Goal: Information Seeking & Learning: Compare options

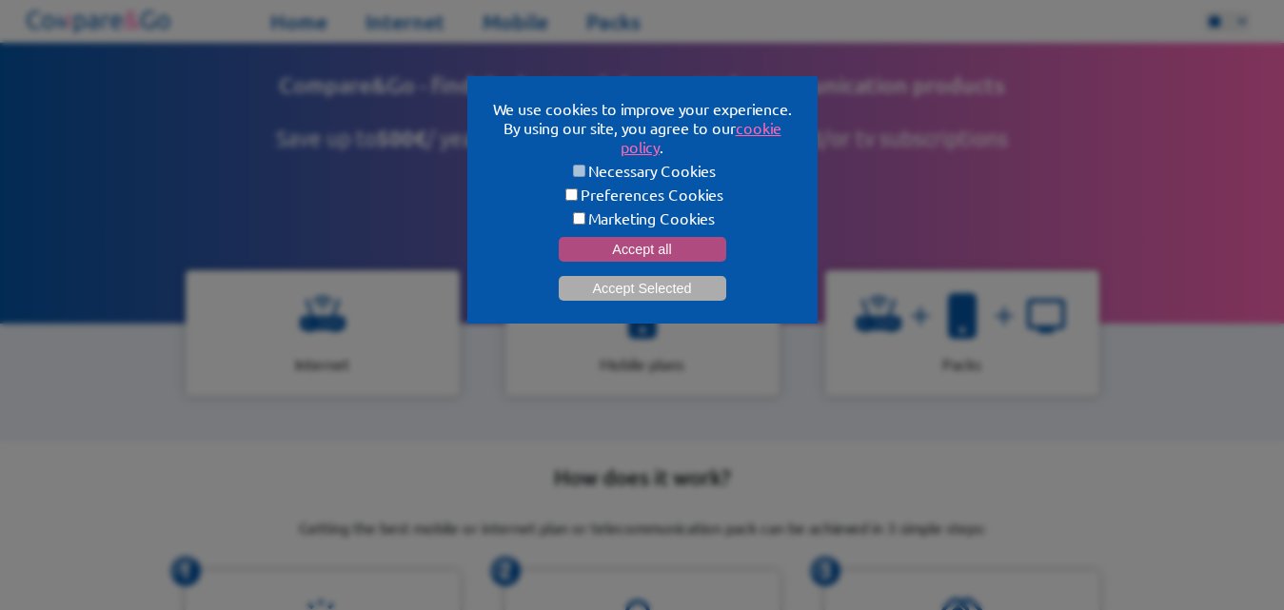
click at [681, 245] on button "Accept all" at bounding box center [643, 249] width 168 height 25
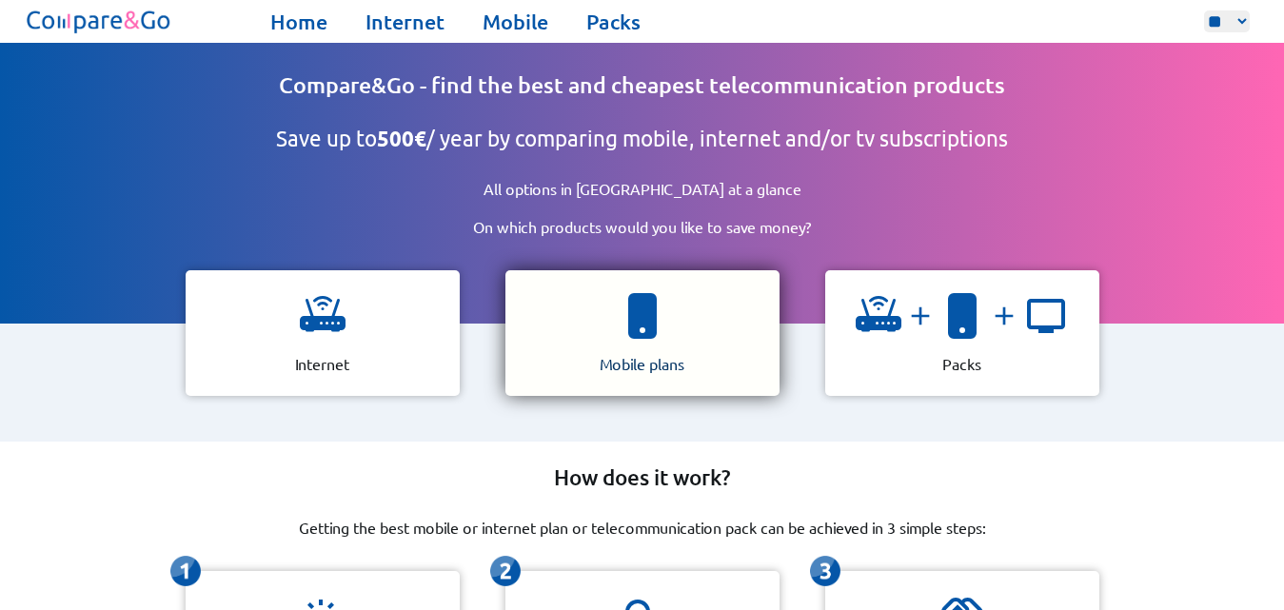
click at [652, 340] on div "Mobile plans" at bounding box center [643, 333] width 274 height 126
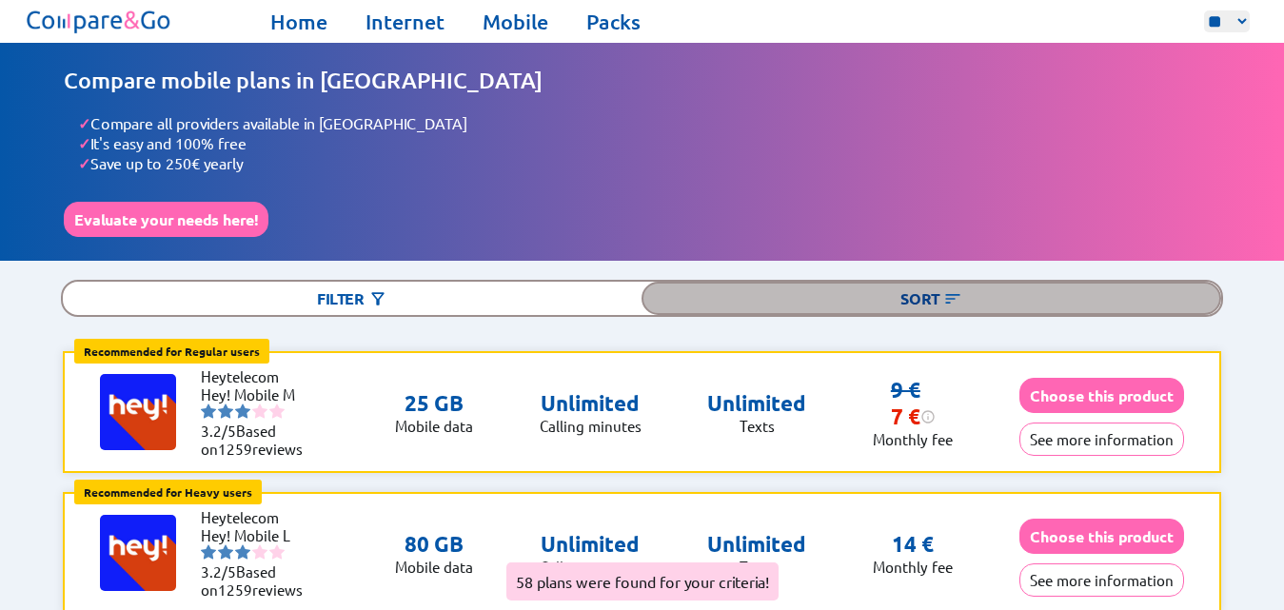
click at [950, 294] on img at bounding box center [952, 298] width 19 height 19
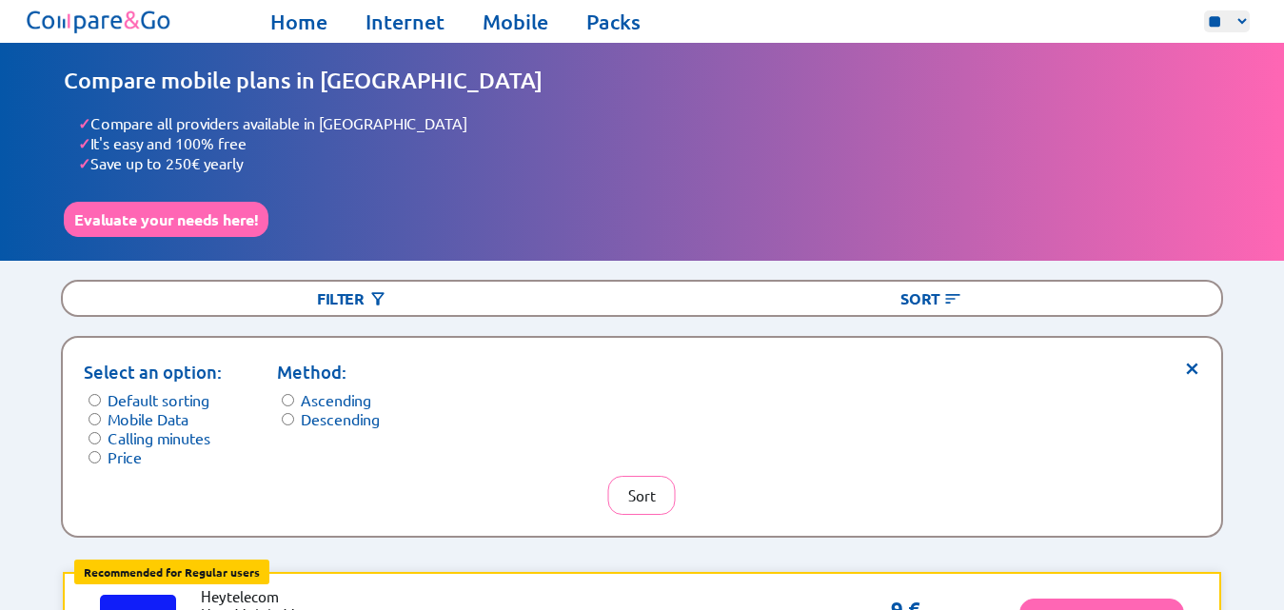
click at [86, 446] on form "Select an option: Default sorting Mobile Data Calling minutes Price" at bounding box center [153, 413] width 138 height 108
click at [653, 487] on button "Sort" at bounding box center [642, 495] width 68 height 39
